Goal: Information Seeking & Learning: Learn about a topic

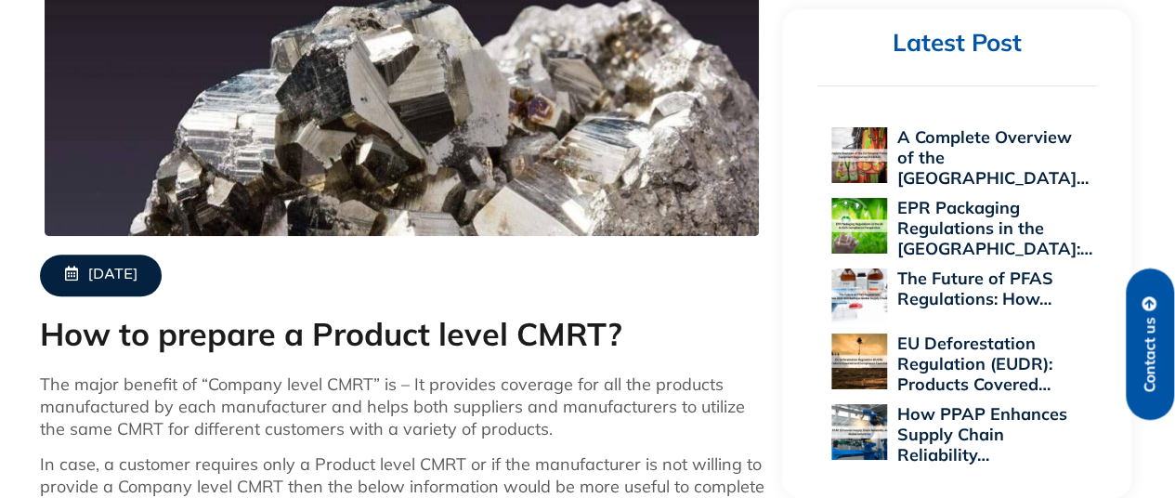
scroll to position [743, 0]
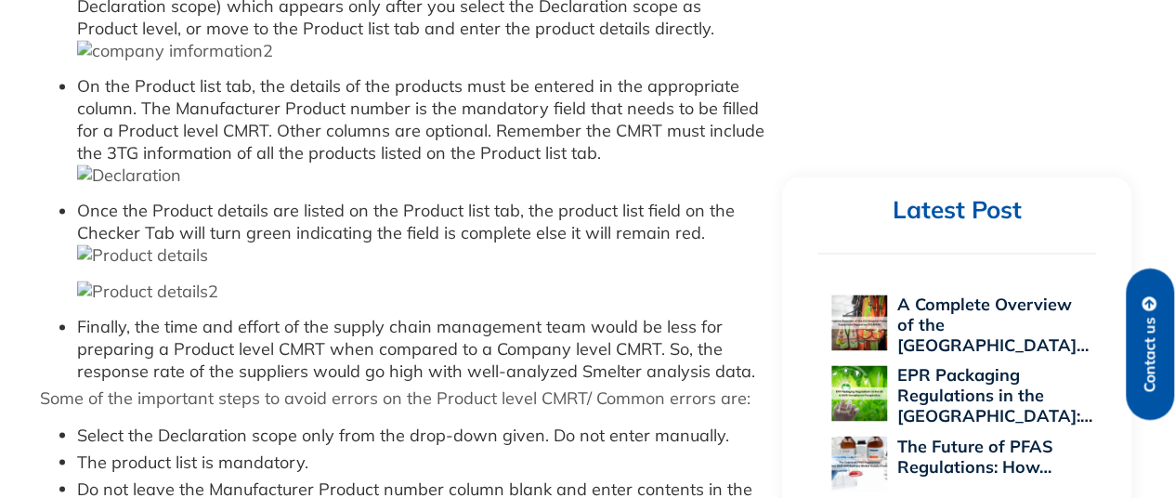
scroll to position [1880, 0]
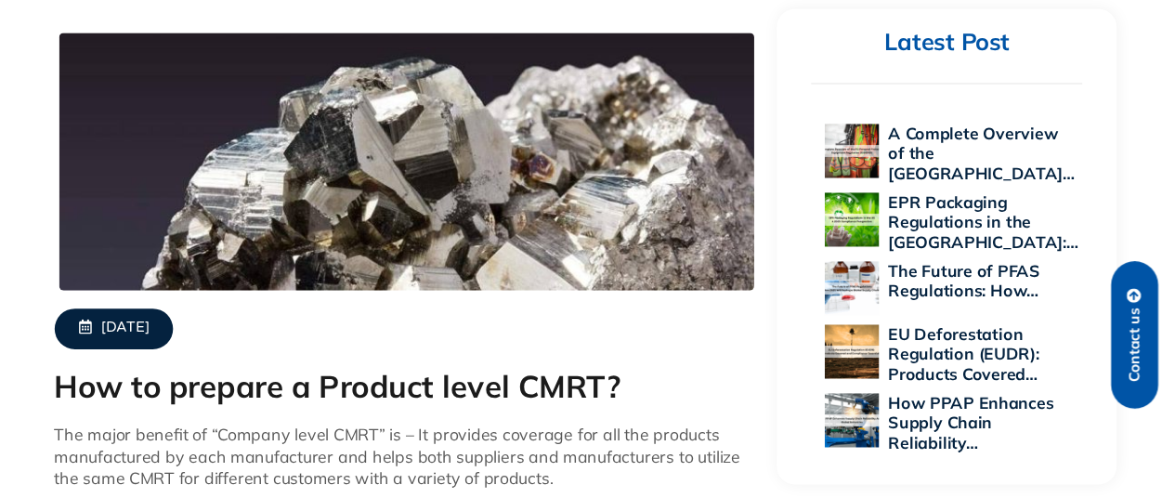
scroll to position [557, 0]
